Goal: Connect with others: Establish contact or relationships with other users

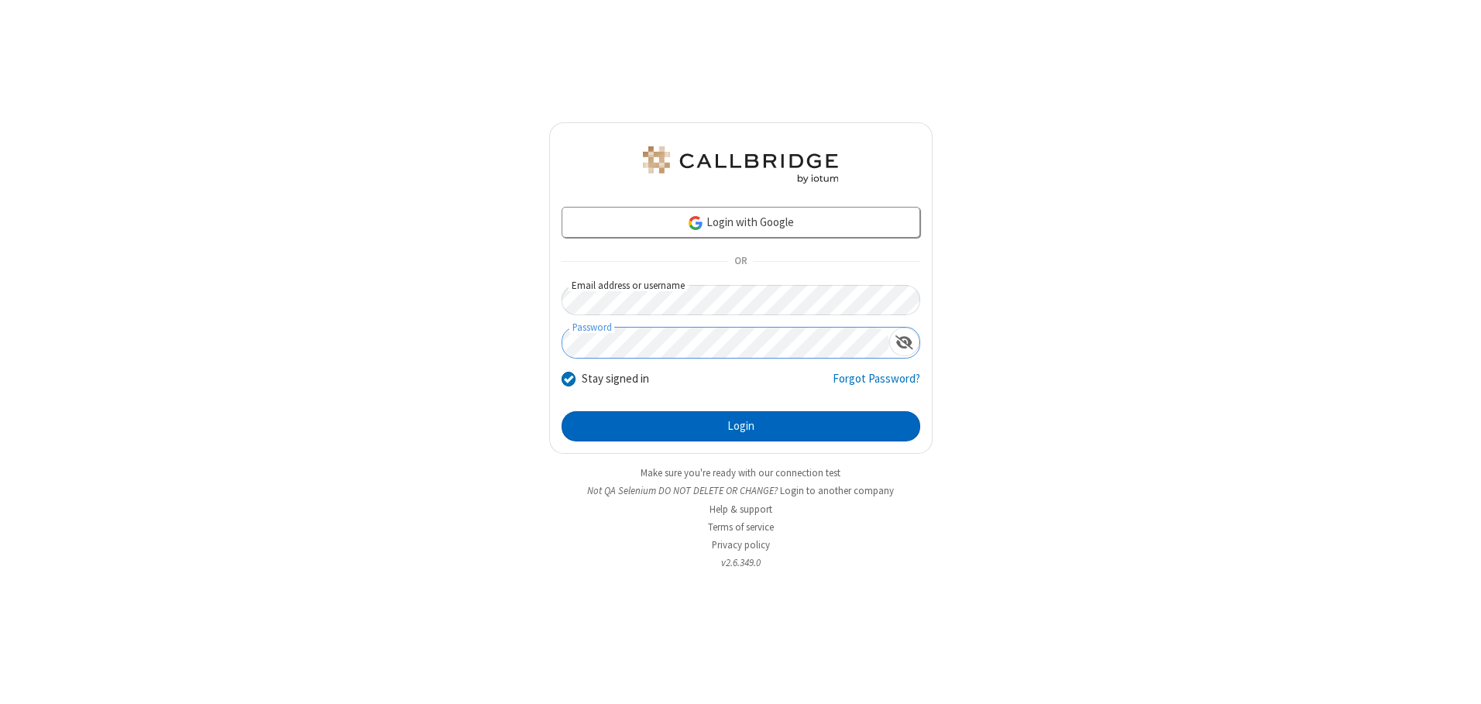
click at [741, 426] on button "Login" at bounding box center [741, 426] width 359 height 31
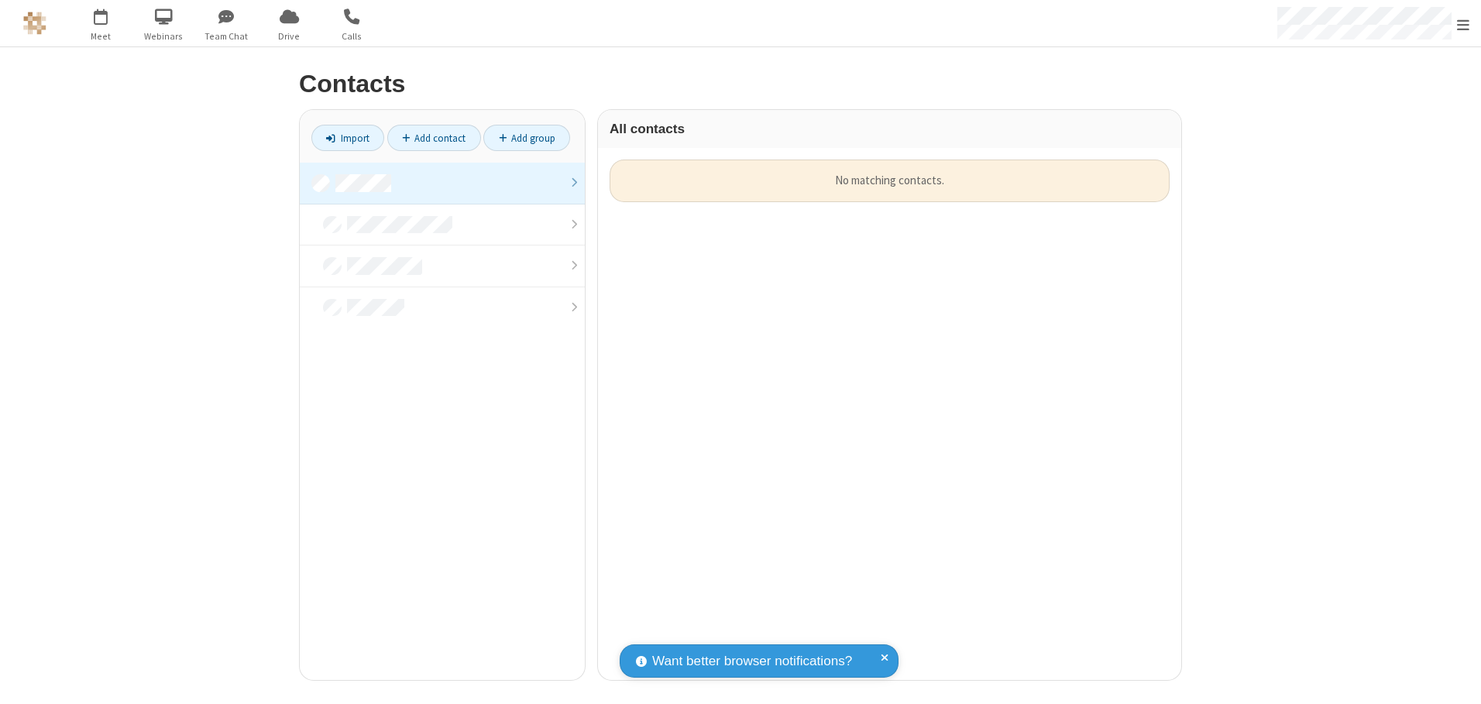
scroll to position [521, 572]
click at [442, 183] on link at bounding box center [442, 184] width 285 height 42
click at [434, 138] on link "Add contact" at bounding box center [434, 138] width 94 height 26
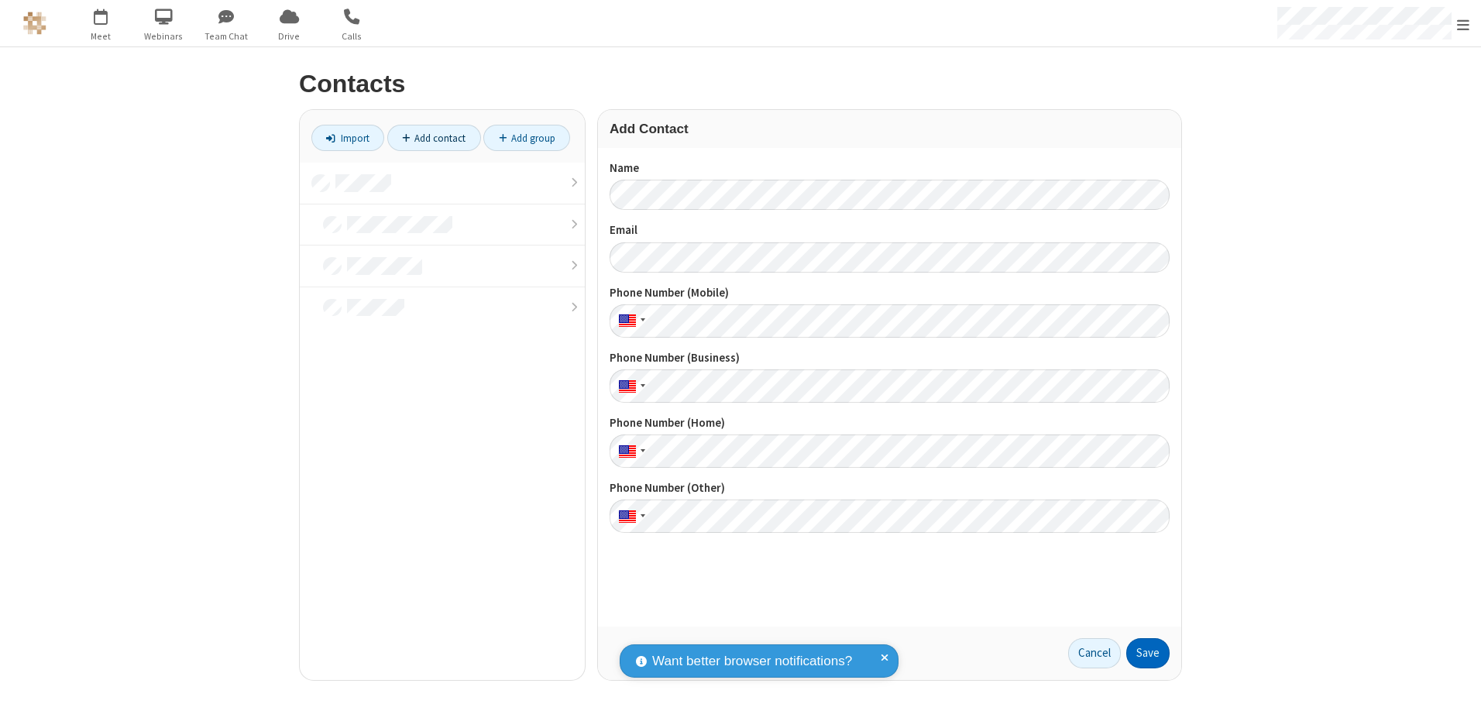
click at [1148, 653] on button "Save" at bounding box center [1147, 653] width 43 height 31
